Goal: Find specific page/section: Find specific page/section

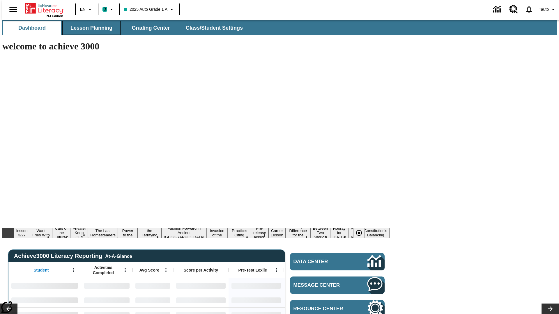
click at [89, 28] on span "Lesson Planning" at bounding box center [91, 28] width 42 height 7
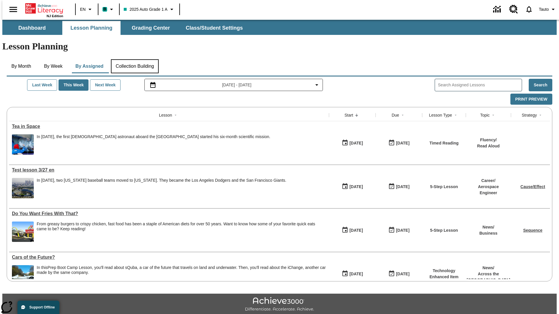
click at [135, 59] on button "Collection Building" at bounding box center [135, 66] width 48 height 14
